Goal: Transaction & Acquisition: Register for event/course

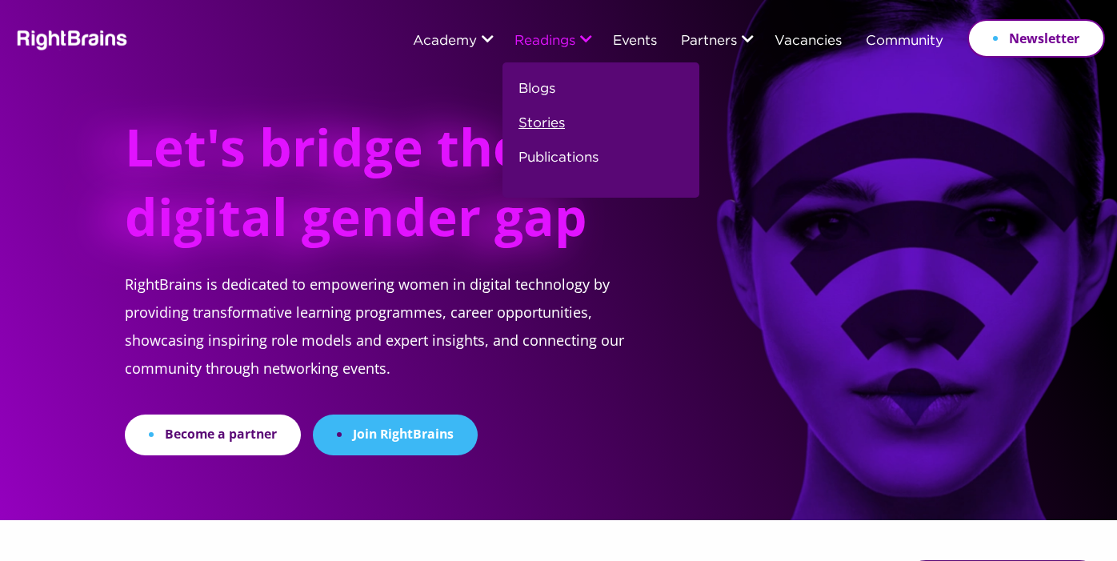
click at [526, 122] on link "Stories" at bounding box center [542, 130] width 46 height 34
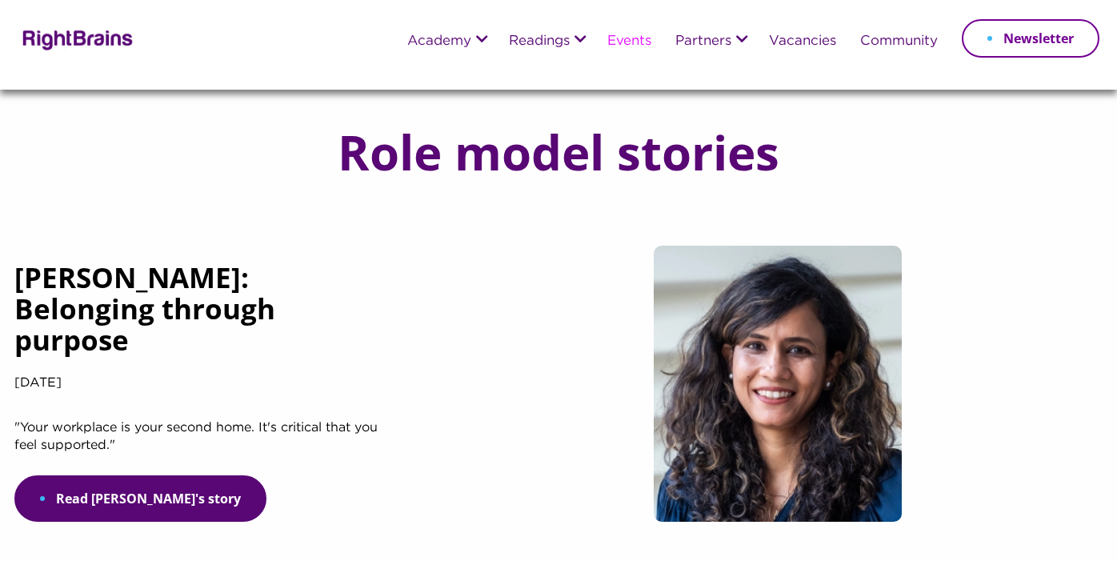
click at [623, 39] on link "Events" at bounding box center [630, 41] width 44 height 14
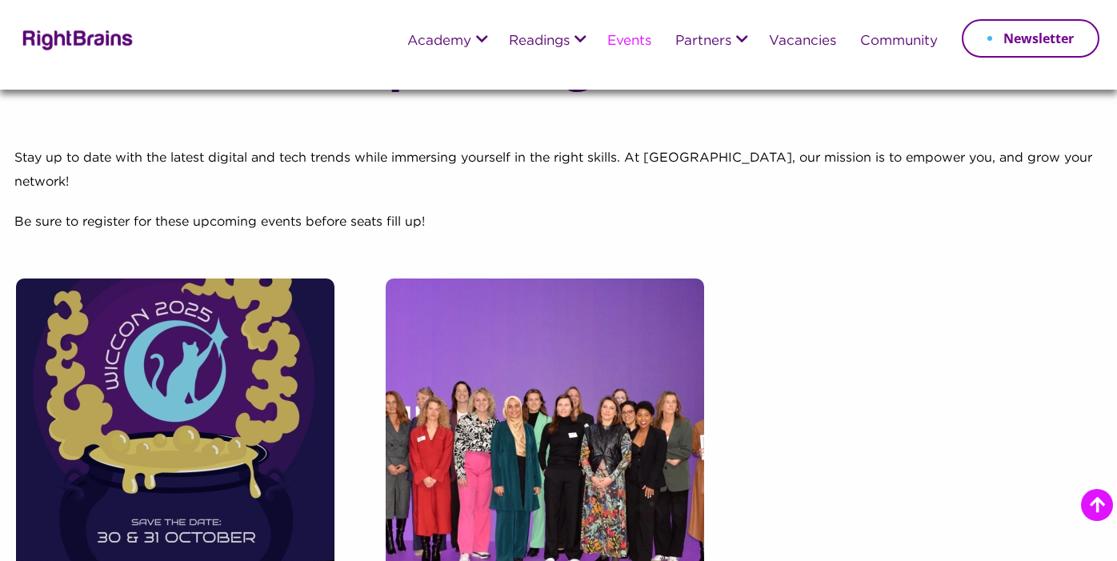
scroll to position [324, 0]
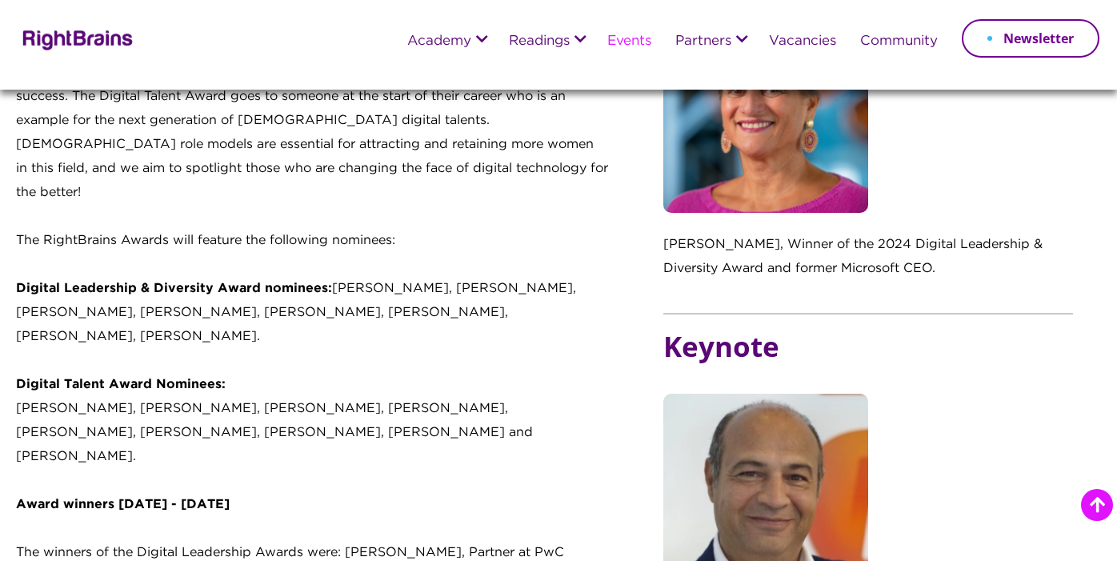
scroll to position [849, 0]
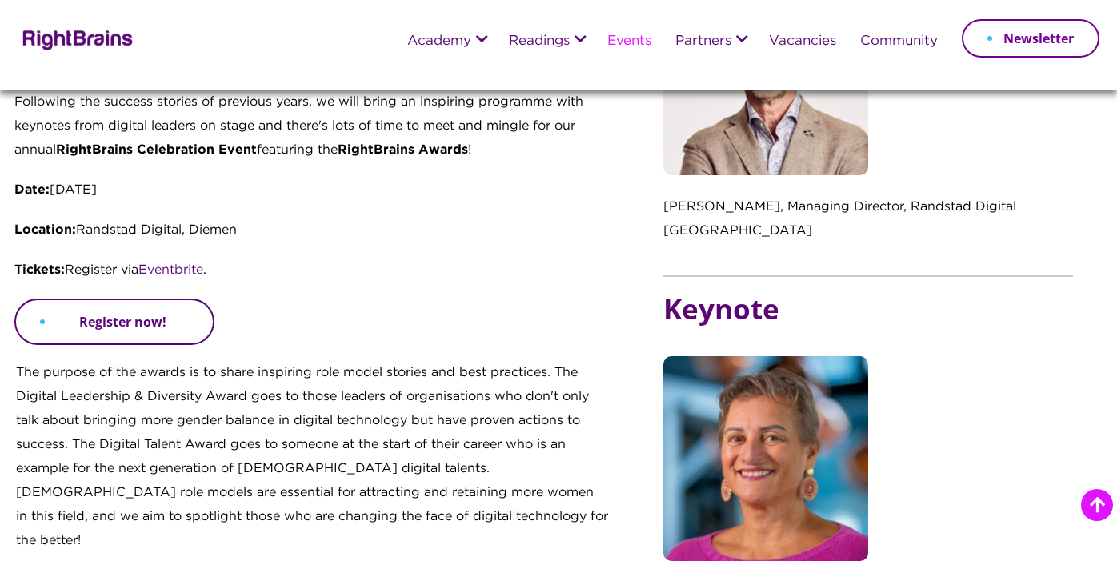
click at [162, 320] on link "Register now!" at bounding box center [114, 322] width 200 height 46
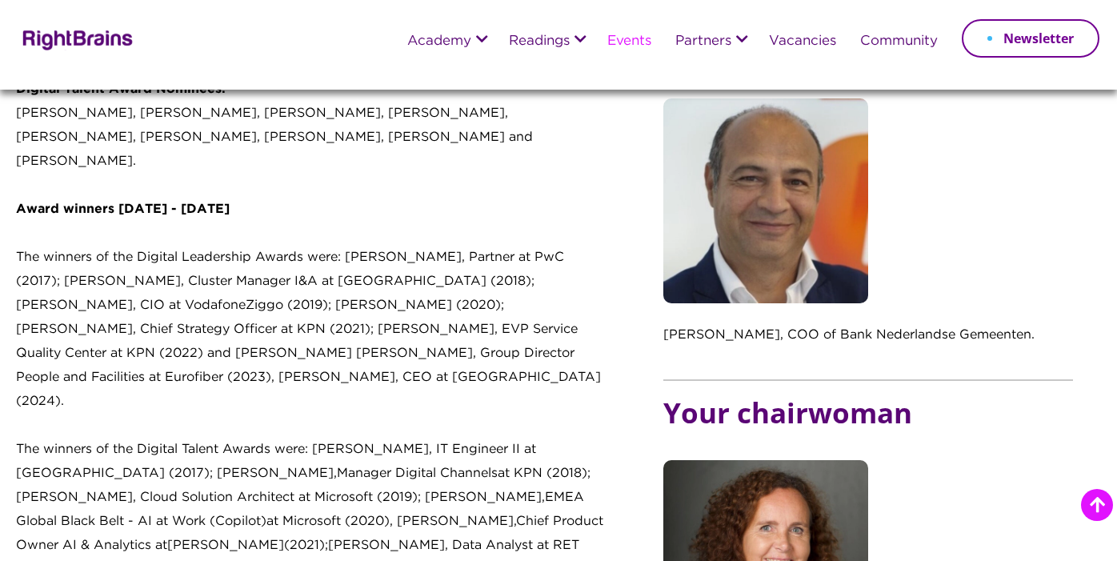
scroll to position [1494, 0]
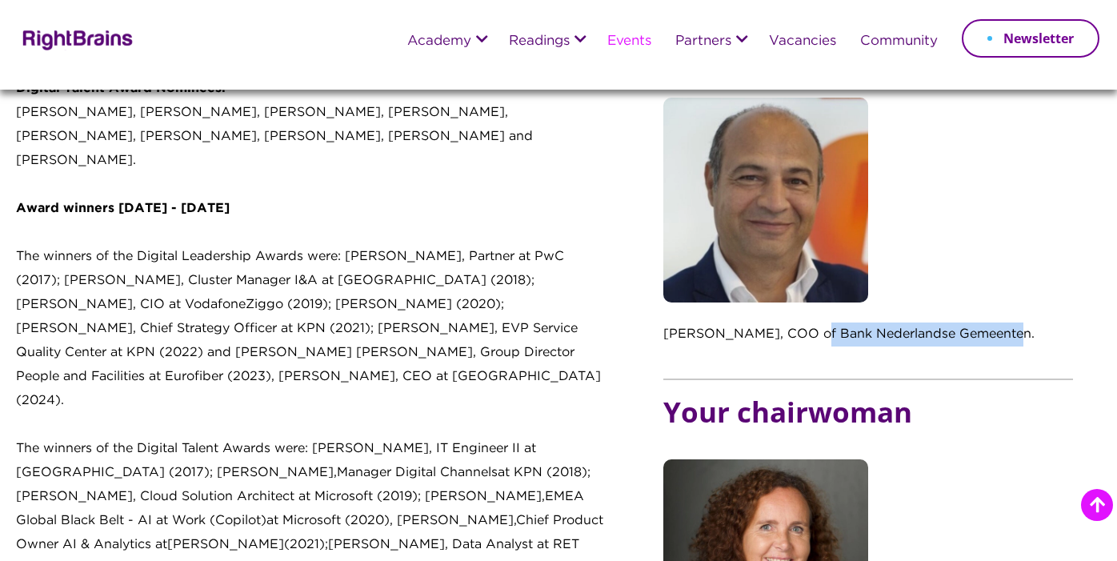
drag, startPoint x: 1003, startPoint y: 307, endPoint x: 802, endPoint y: 309, distance: 200.9
click at [802, 323] on p "[PERSON_NAME], COO of Bank Nederlandse Gemeenten." at bounding box center [869, 343] width 410 height 40
copy p "Bank Nederlandse Gemeenten."
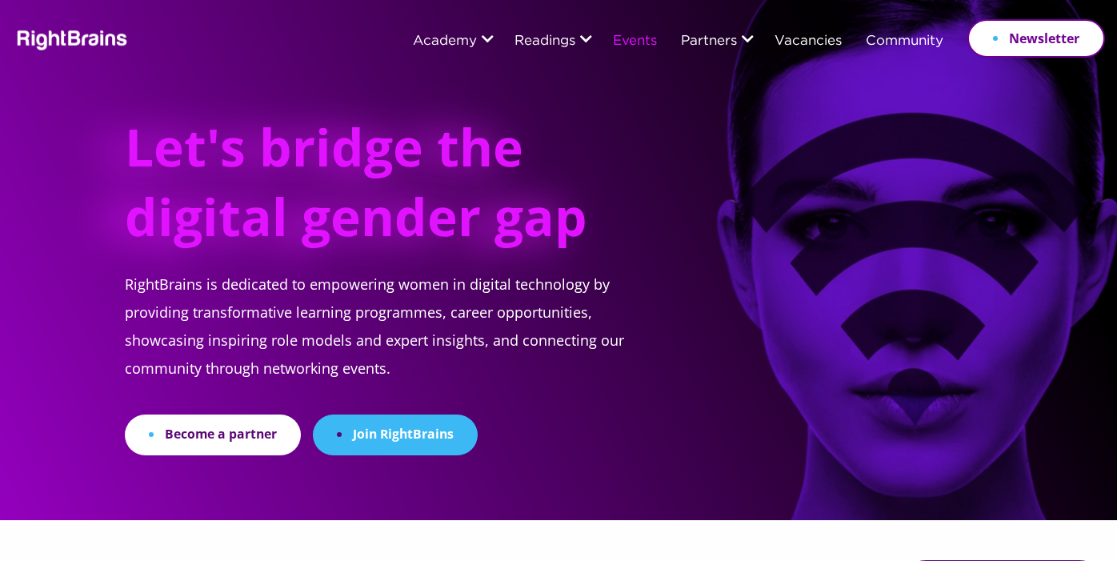
click at [620, 39] on link "Events" at bounding box center [635, 41] width 44 height 14
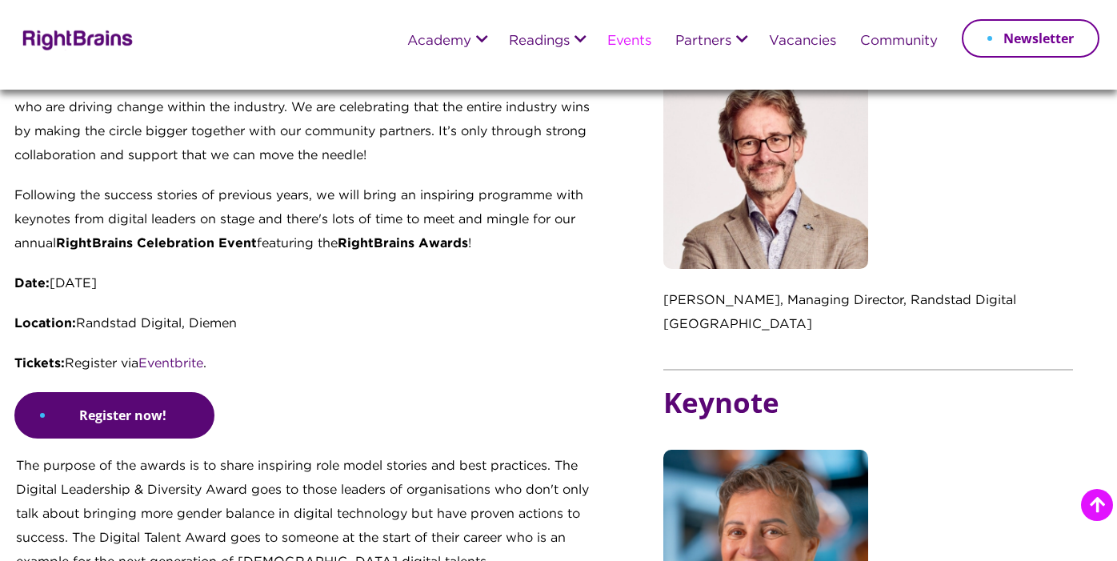
scroll to position [722, 0]
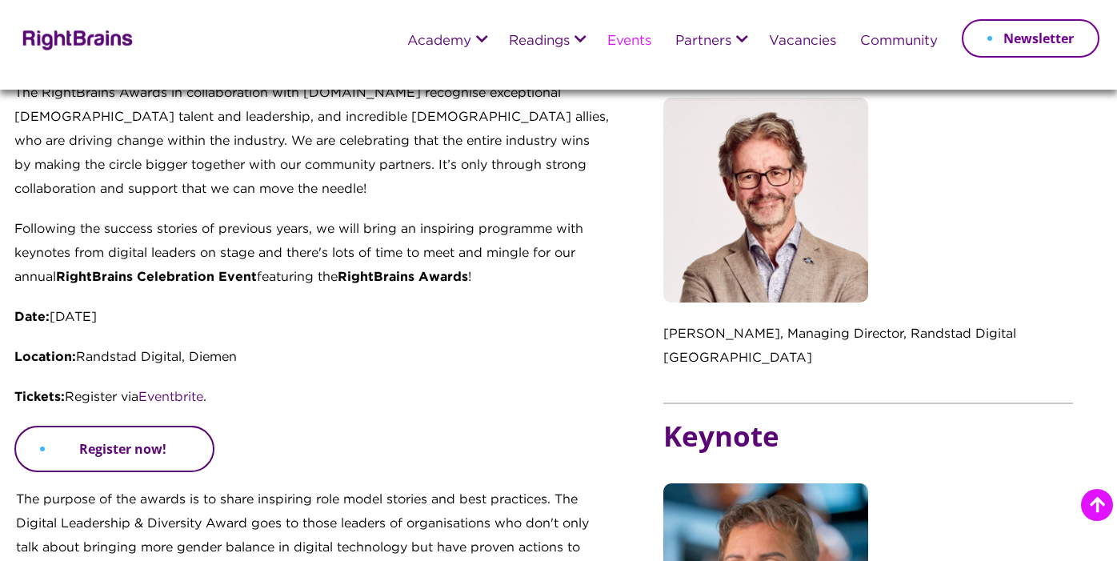
click at [189, 455] on link "Register now!" at bounding box center [114, 449] width 200 height 46
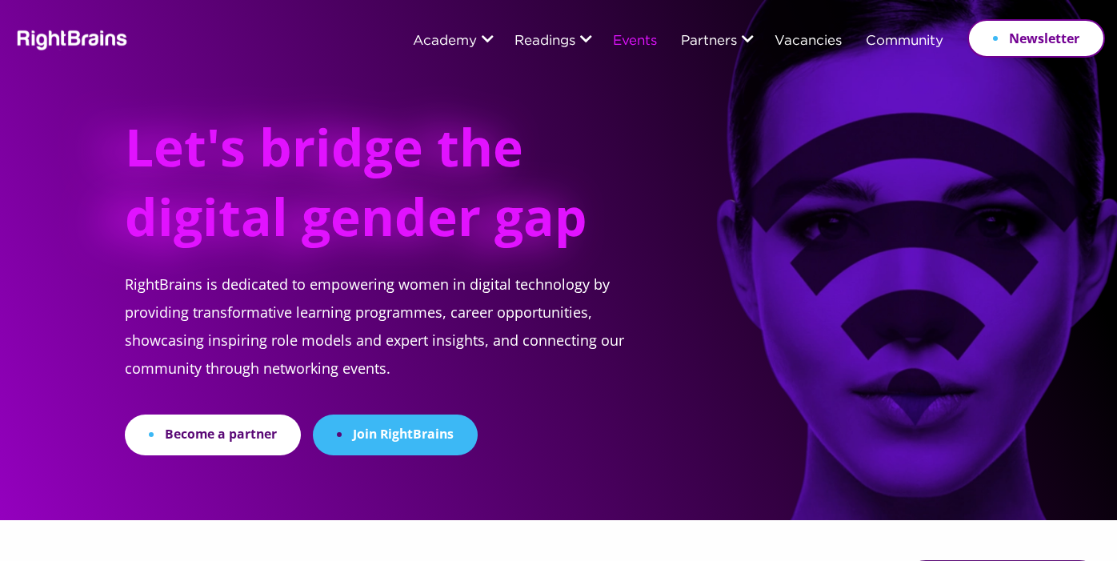
click at [627, 48] on link "Events" at bounding box center [635, 41] width 44 height 14
click at [632, 39] on link "Events" at bounding box center [635, 41] width 44 height 14
